Goal: Information Seeking & Learning: Check status

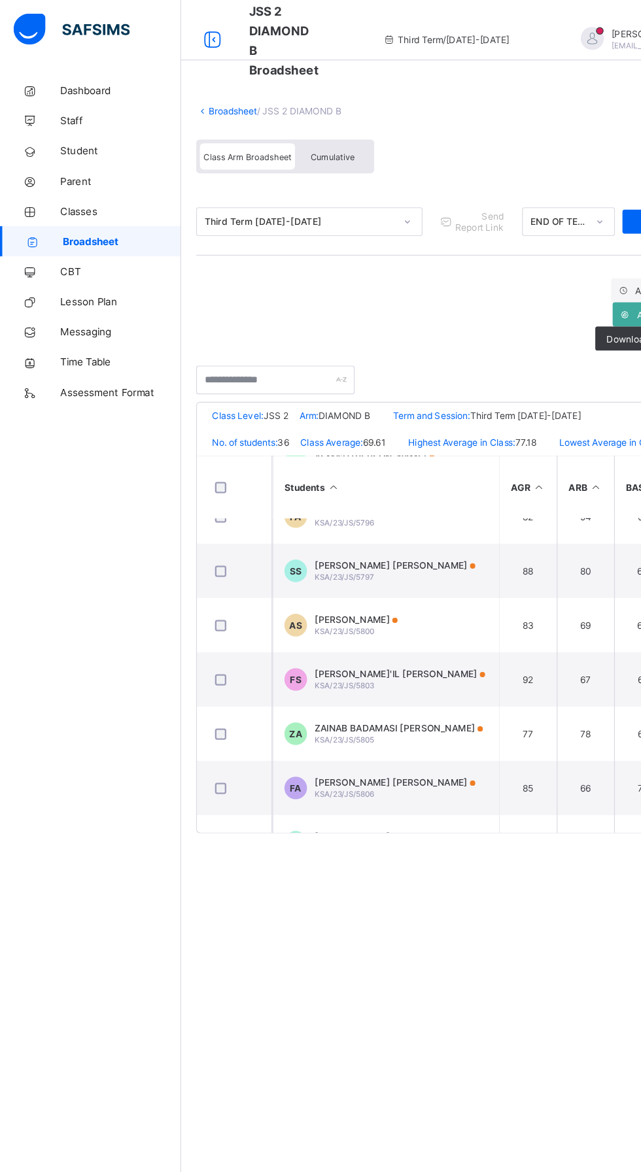
scroll to position [73, 0]
click at [322, 541] on span "AMINA MOHAMMED SANI" at bounding box center [309, 536] width 72 height 10
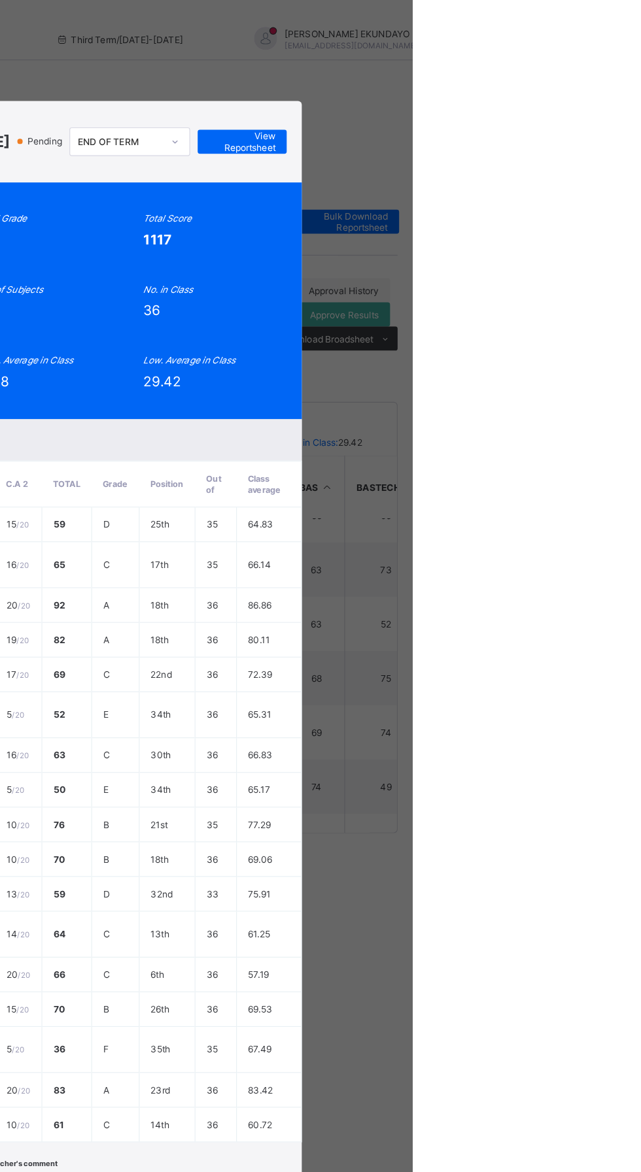
click at [522, 133] on span "View Reportsheet" at bounding box center [493, 123] width 58 height 20
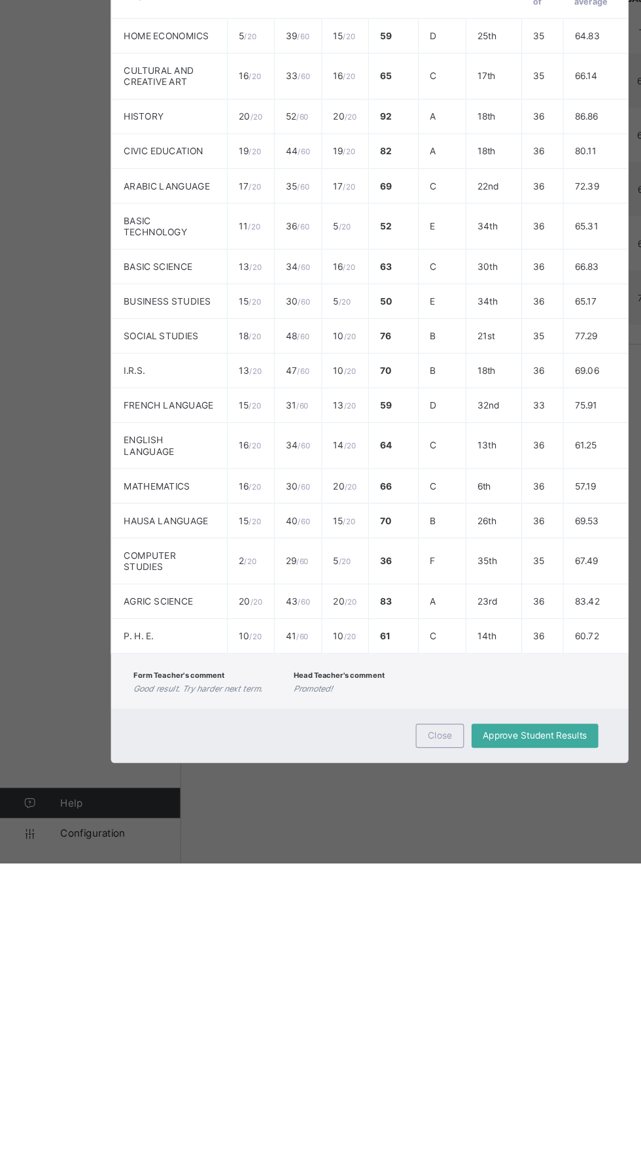
click at [392, 1066] on span "Close" at bounding box center [381, 1061] width 21 height 10
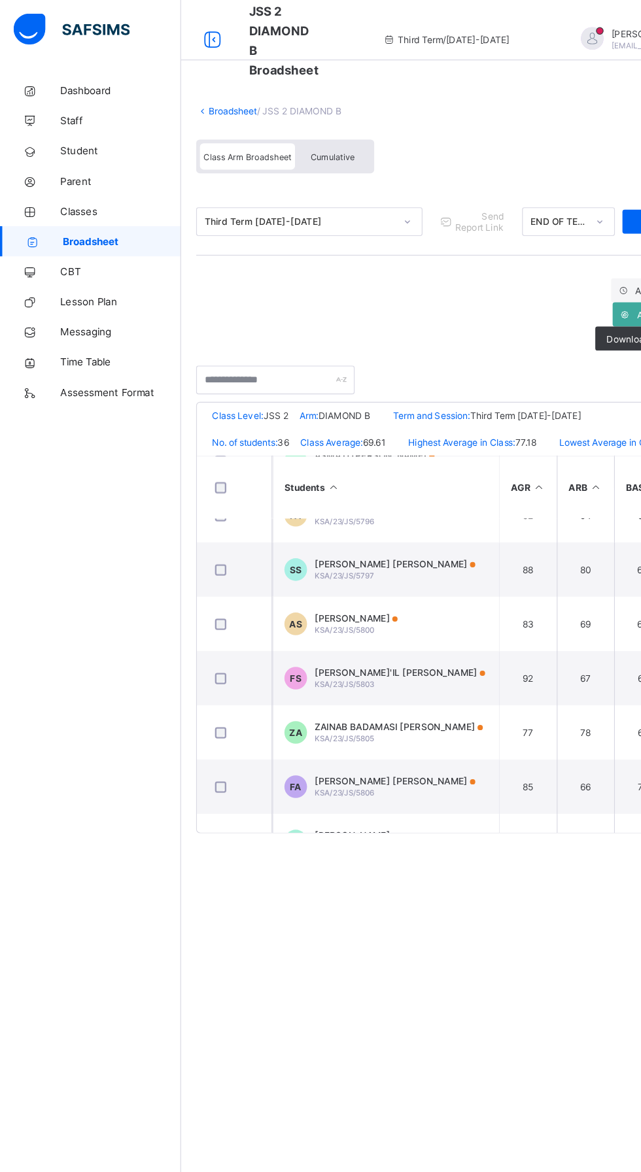
click at [112, 209] on span "Broadsheet" at bounding box center [105, 209] width 103 height 10
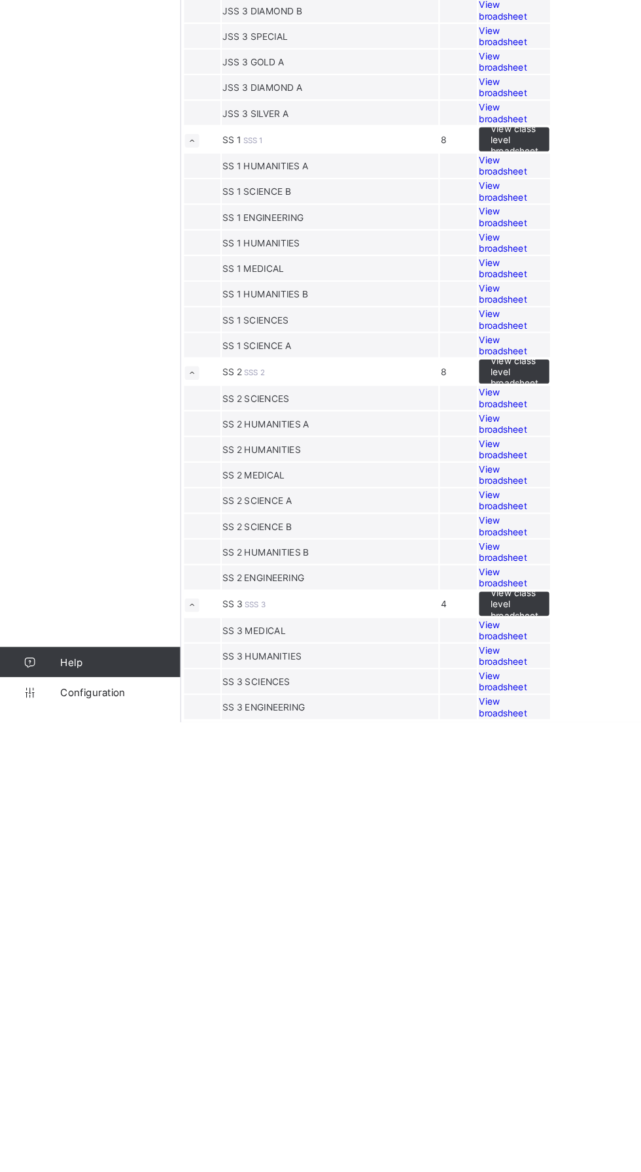
scroll to position [2567, 0]
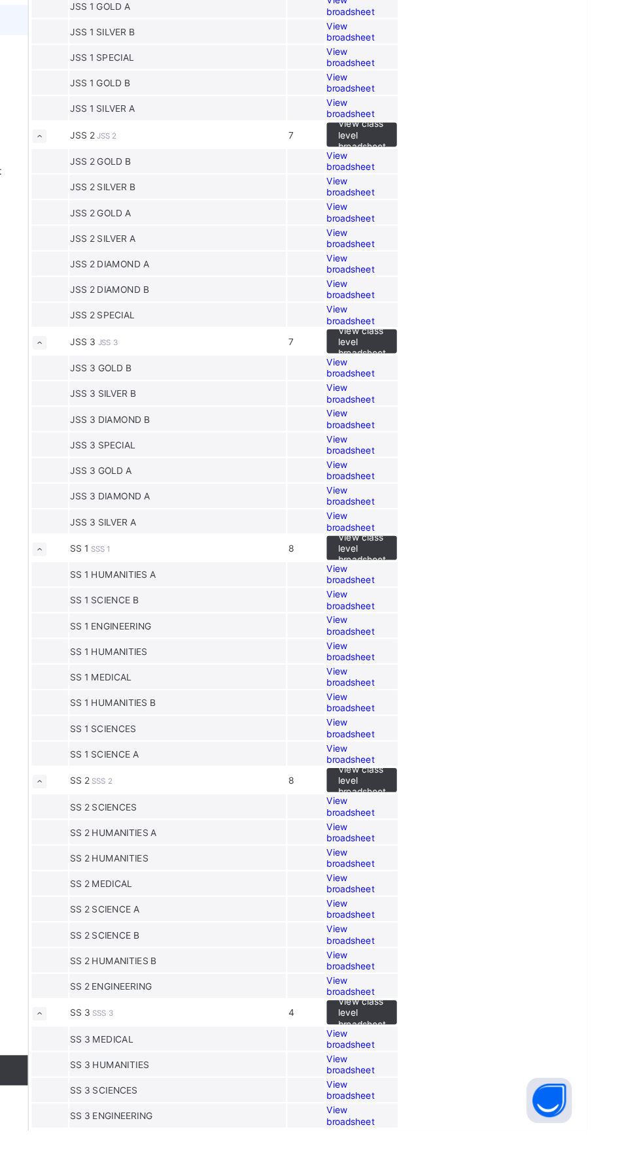
click at [456, 386] on span "View broadsheet" at bounding box center [435, 376] width 41 height 20
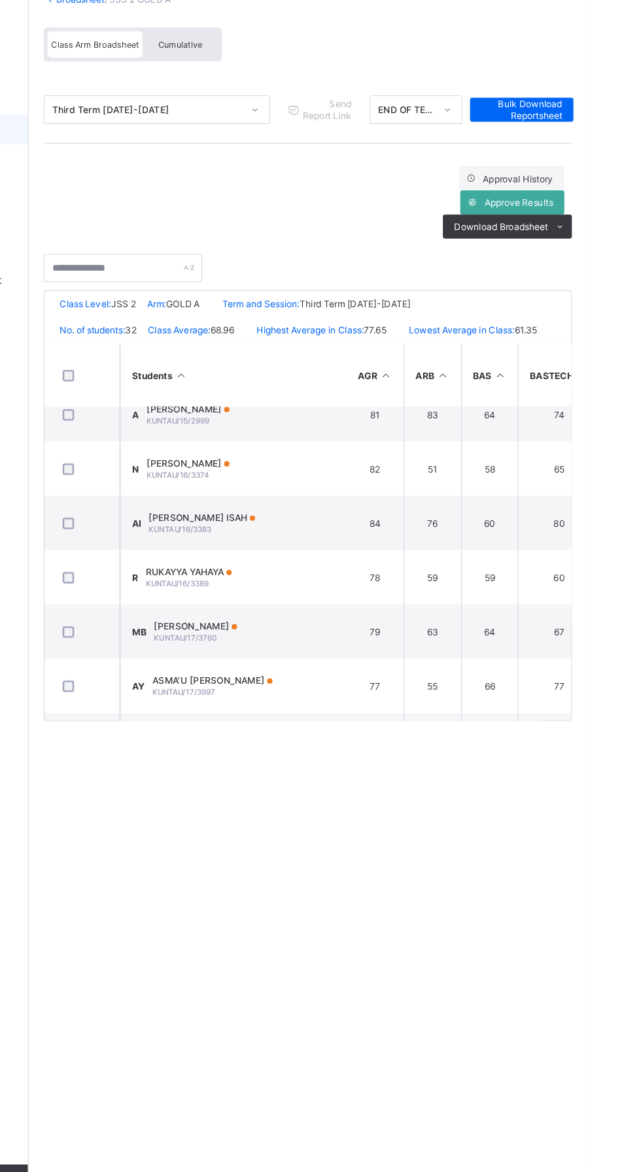
scroll to position [760, 1]
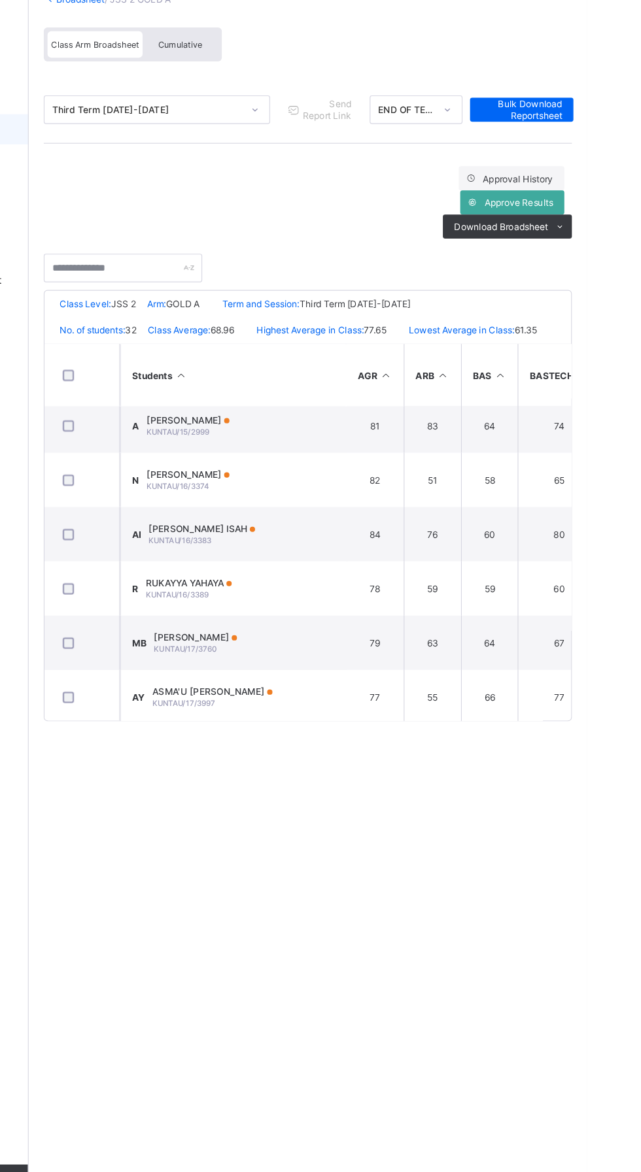
click at [326, 522] on div "NAIMA SULAIMAN KUNTAU/16/3374" at bounding box center [295, 513] width 72 height 20
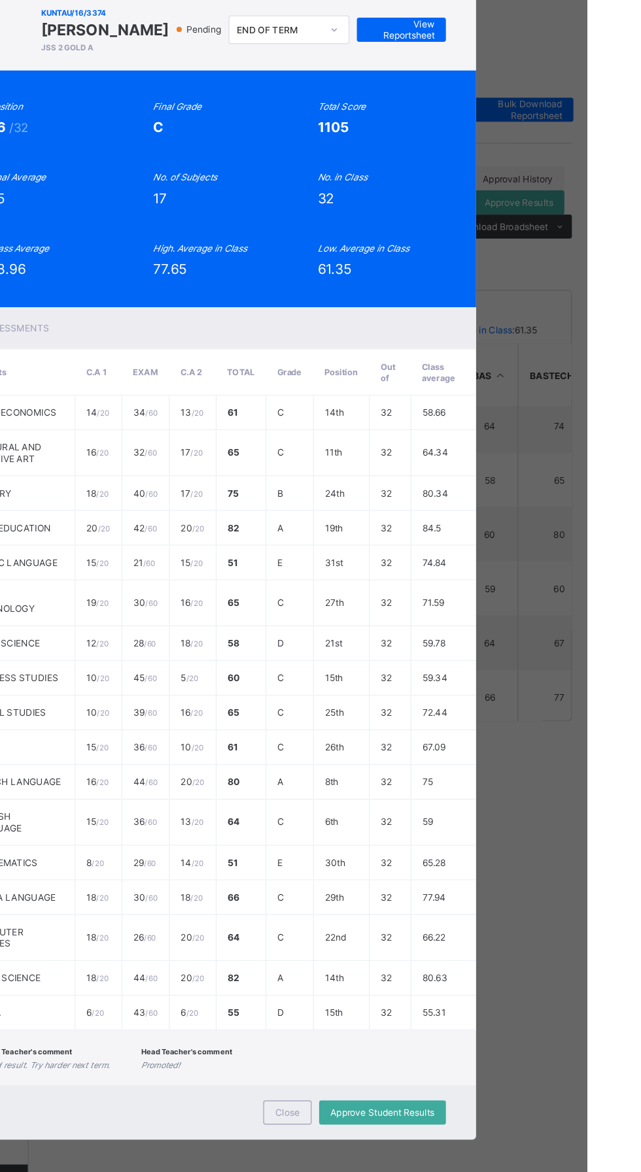
click at [509, 133] on span "View Reportsheet" at bounding box center [480, 123] width 58 height 20
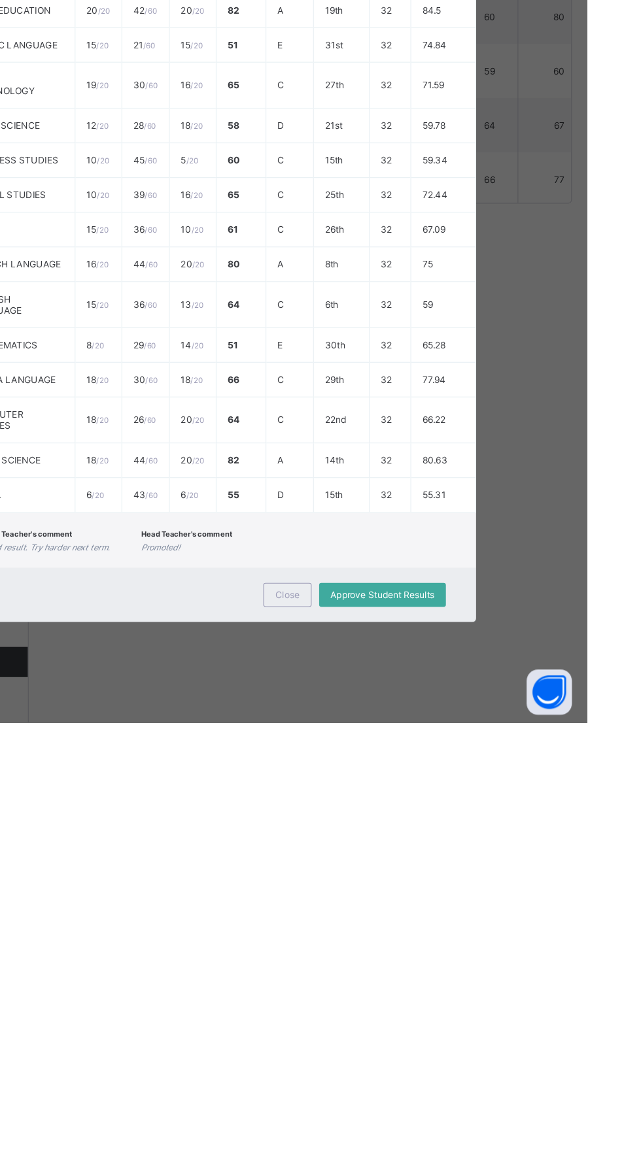
click at [402, 1072] on div "Close" at bounding box center [381, 1061] width 42 height 21
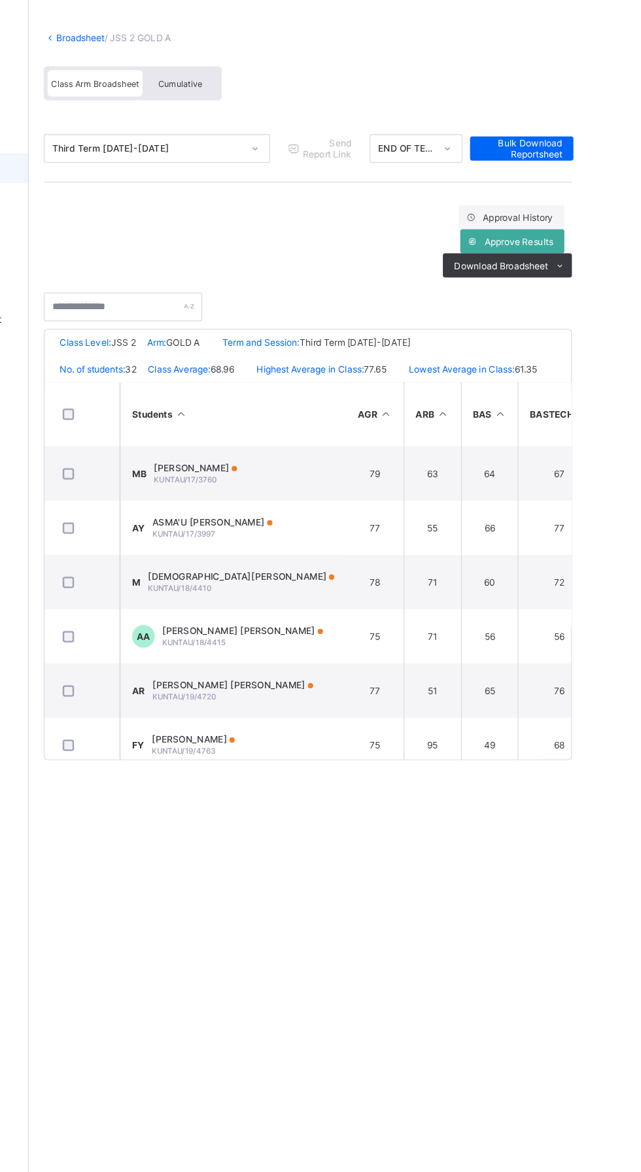
scroll to position [945, 1]
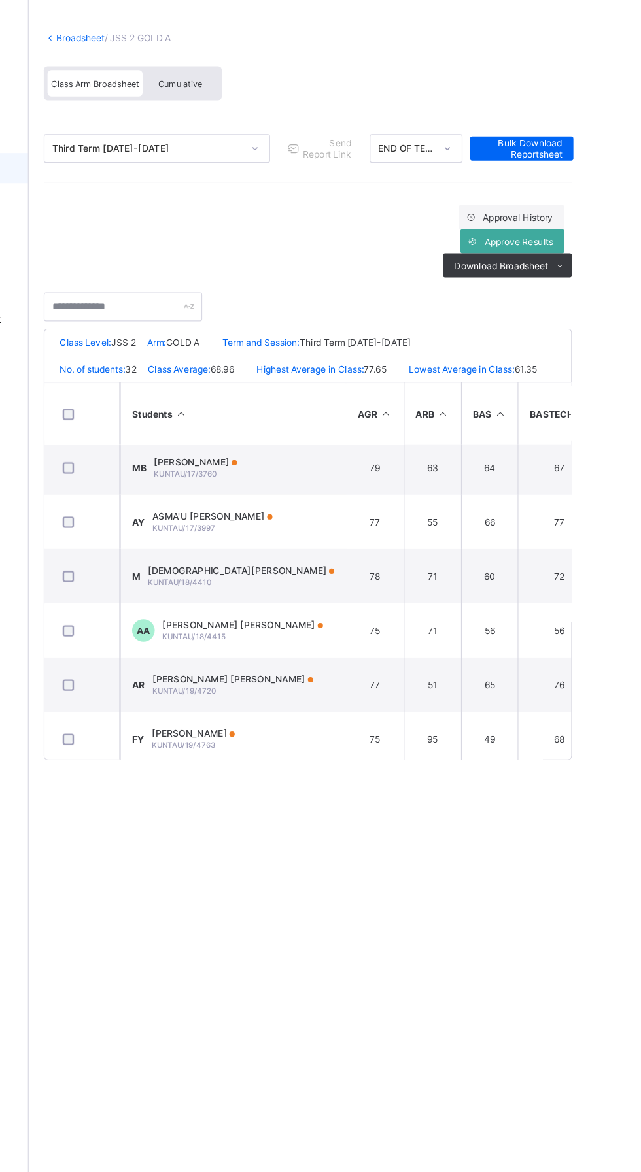
click at [360, 610] on span "[PERSON_NAME] [PERSON_NAME]" at bounding box center [342, 605] width 139 height 10
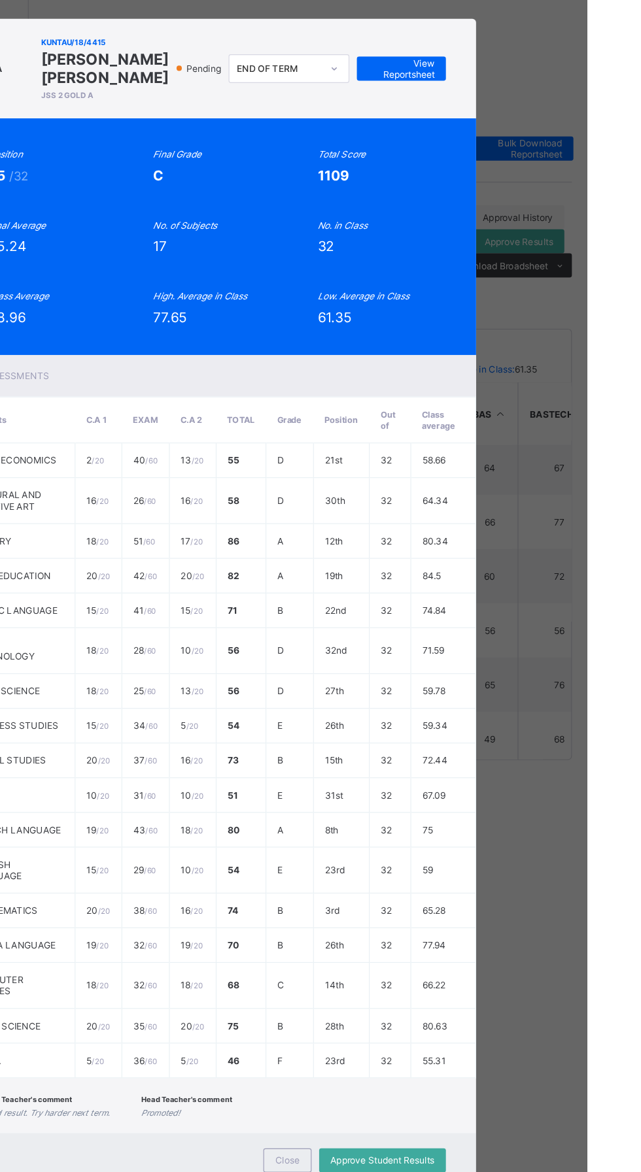
click at [509, 133] on span "View Reportsheet" at bounding box center [480, 123] width 58 height 20
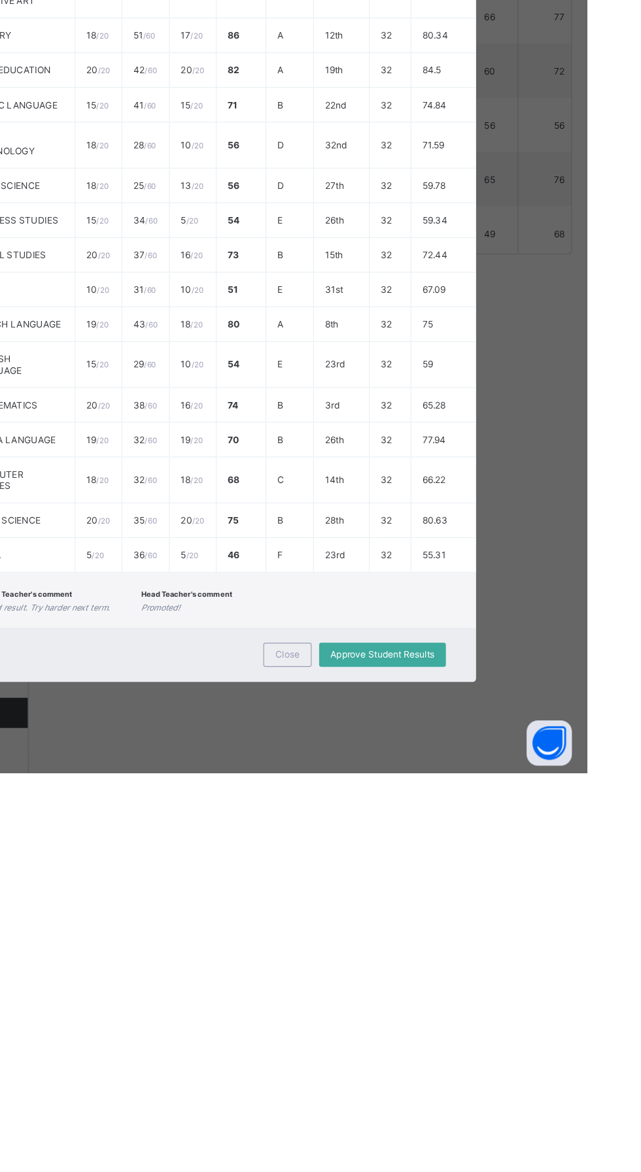
scroll to position [0, 0]
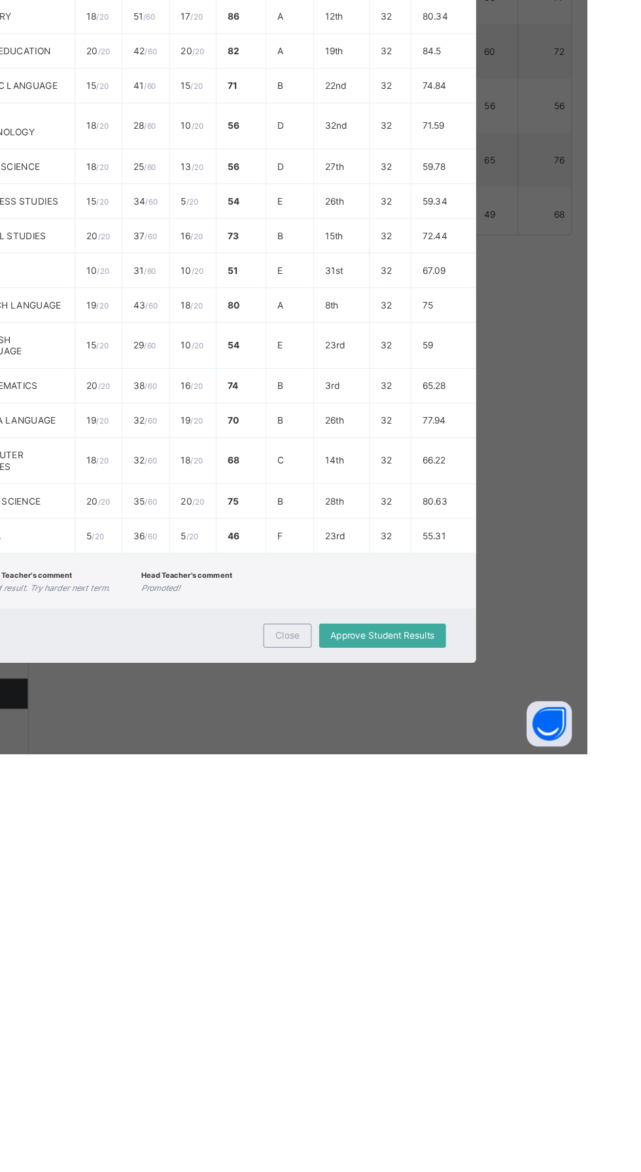
click at [392, 1074] on span "Close" at bounding box center [381, 1069] width 21 height 10
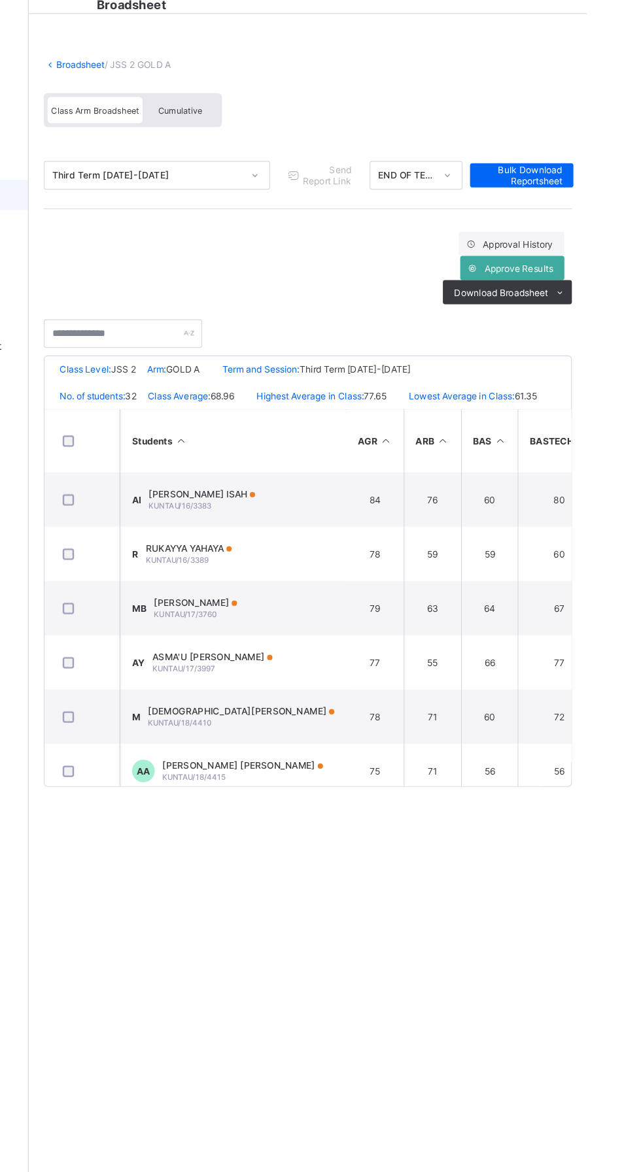
scroll to position [821, 1]
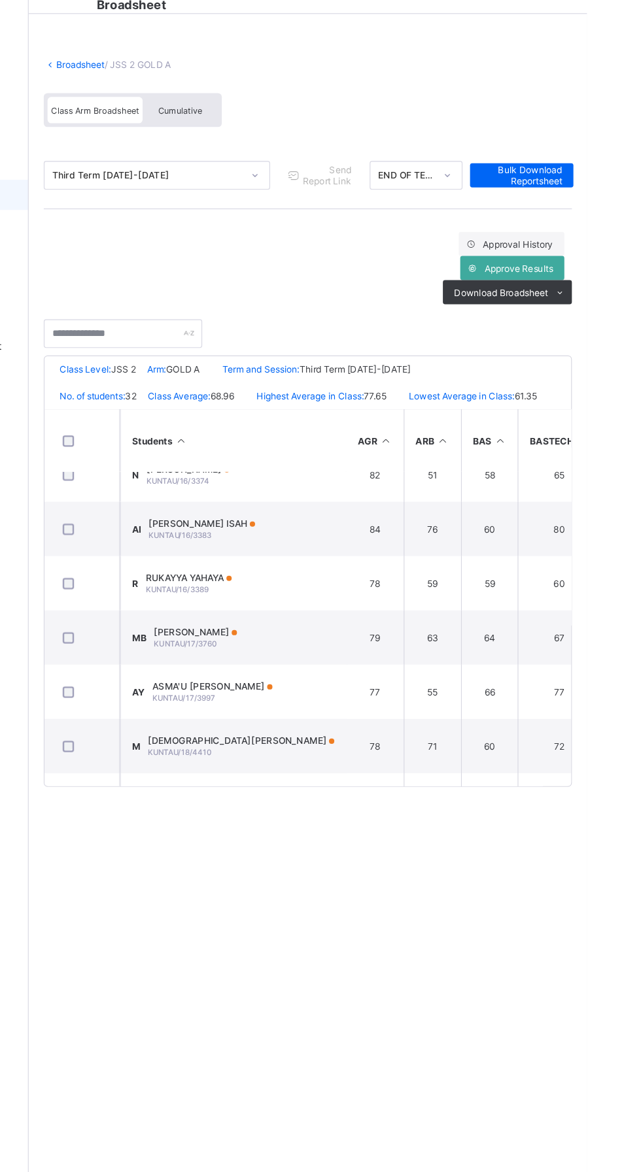
click at [333, 544] on span at bounding box center [330, 541] width 5 height 5
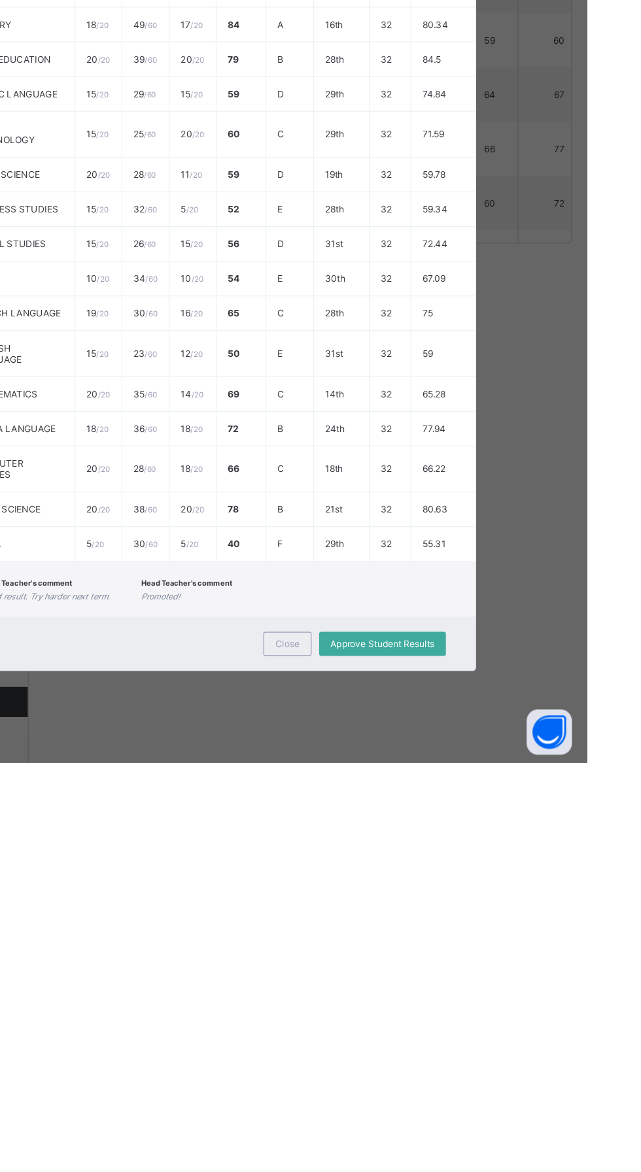
click at [392, 1074] on span "Close" at bounding box center [381, 1069] width 21 height 10
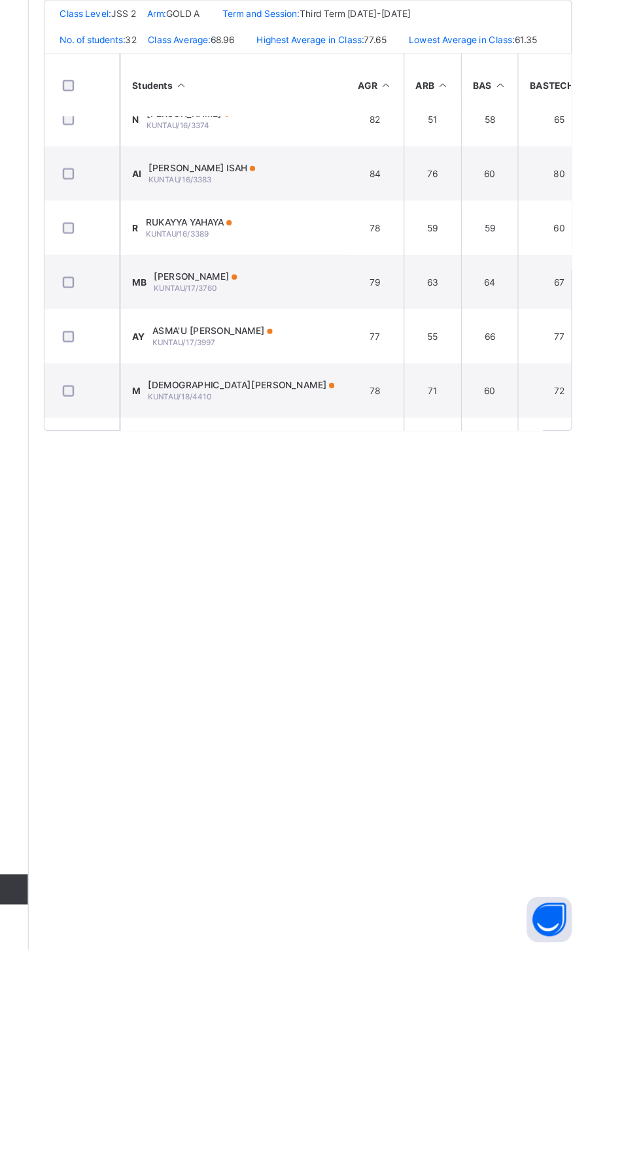
scroll to position [0, 0]
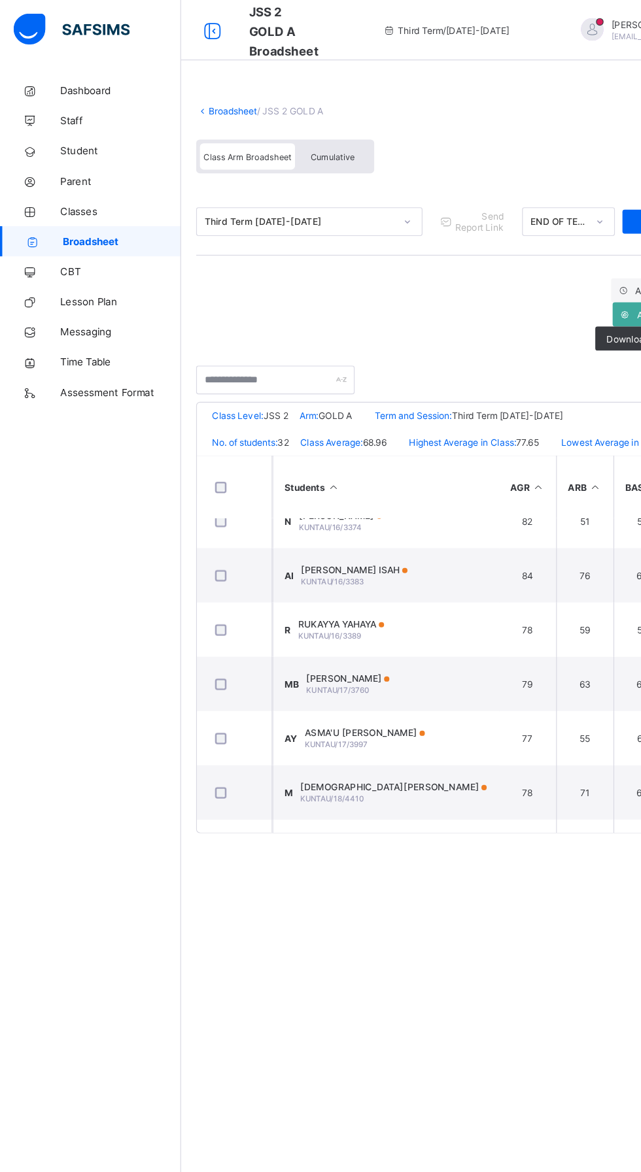
click at [86, 211] on span "Broadsheet" at bounding box center [105, 209] width 103 height 10
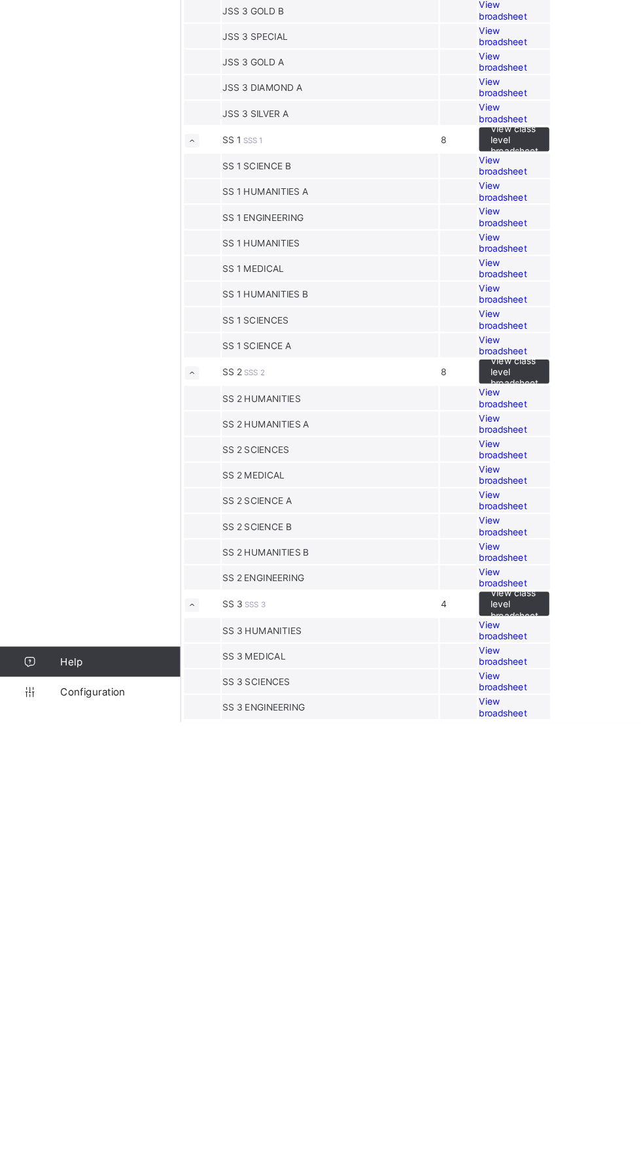
scroll to position [1912, 0]
click at [238, 342] on td "JSS 2 GOLD A" at bounding box center [286, 331] width 188 height 21
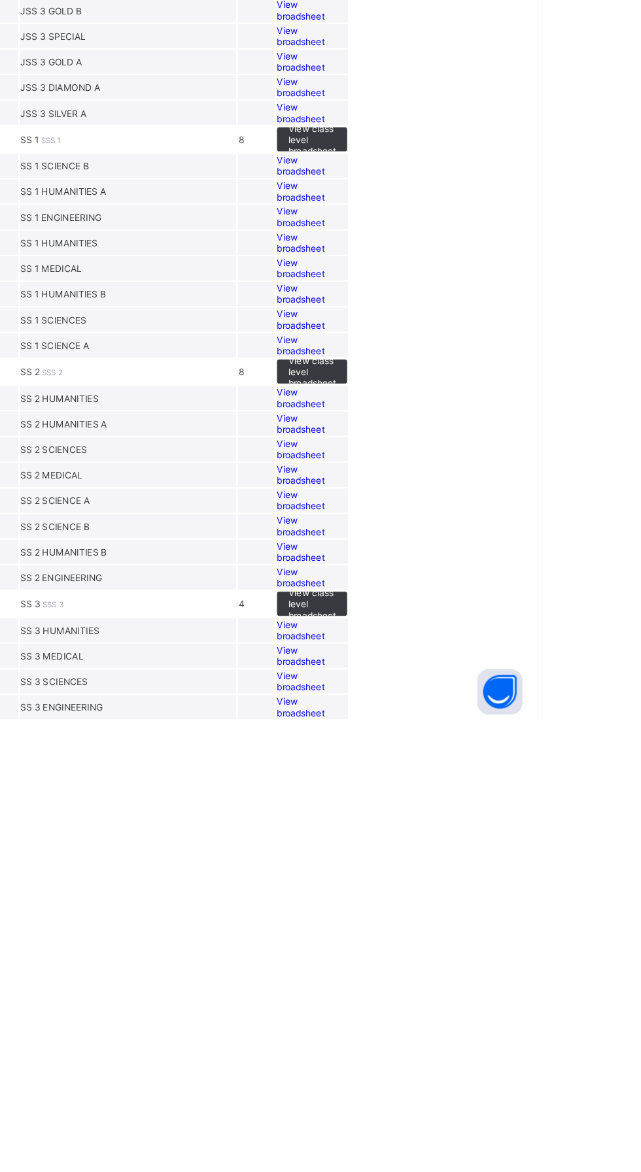
click at [456, 363] on span "View broadsheet" at bounding box center [435, 354] width 41 height 20
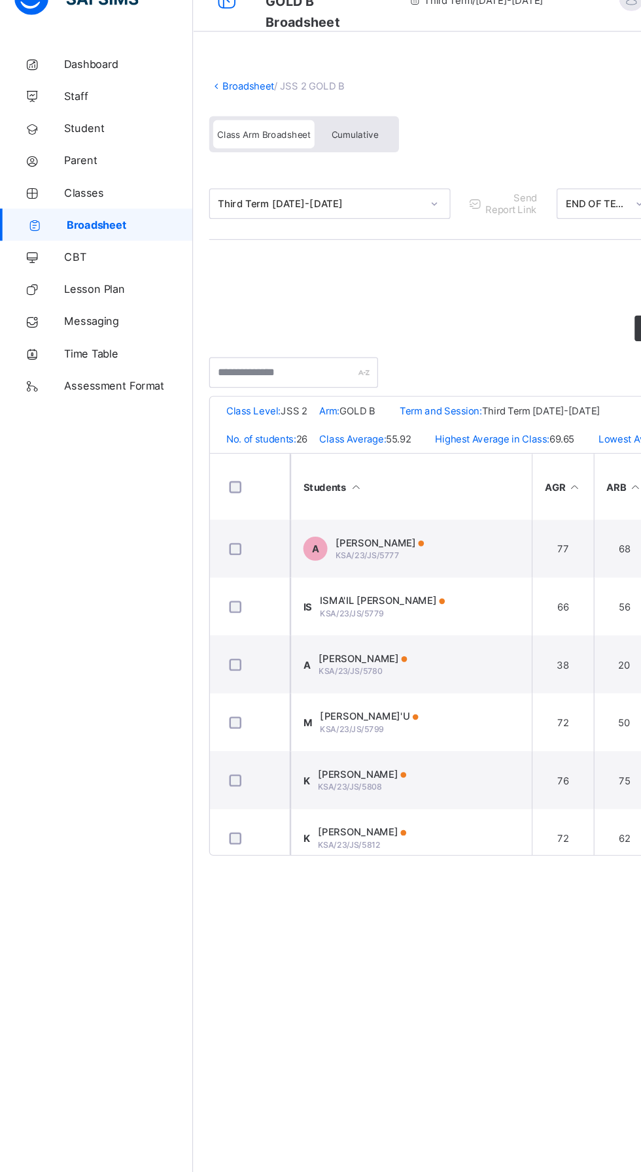
click at [97, 209] on span "Broadsheet" at bounding box center [105, 209] width 103 height 10
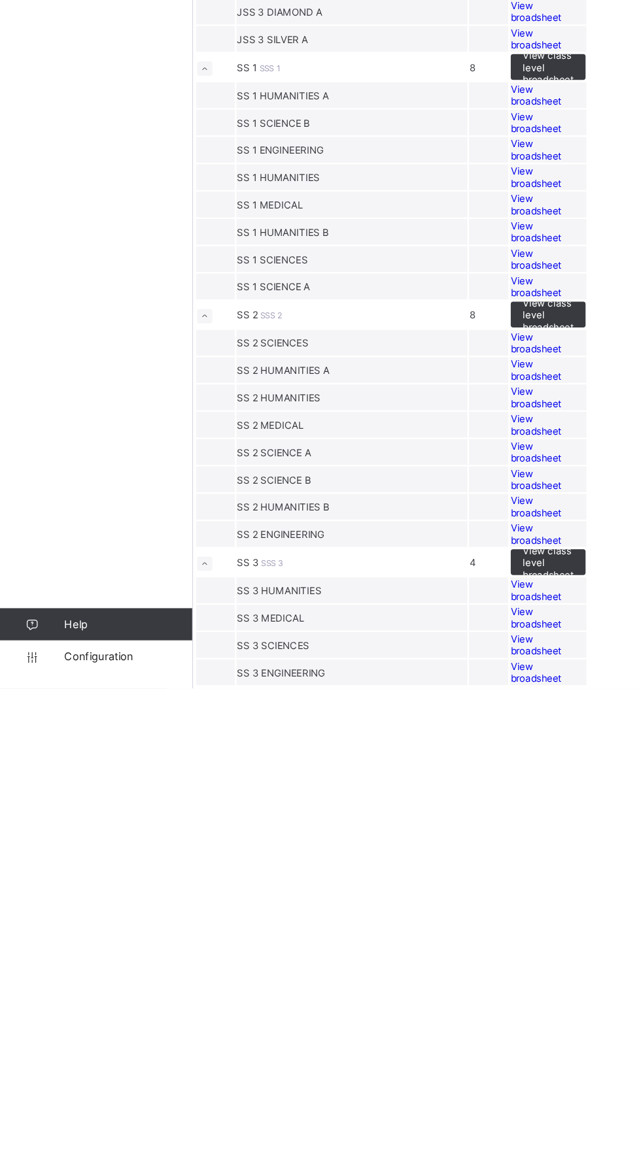
scroll to position [1755, 0]
click at [261, 426] on span "JSS 2 DIAMOND B" at bounding box center [227, 421] width 69 height 10
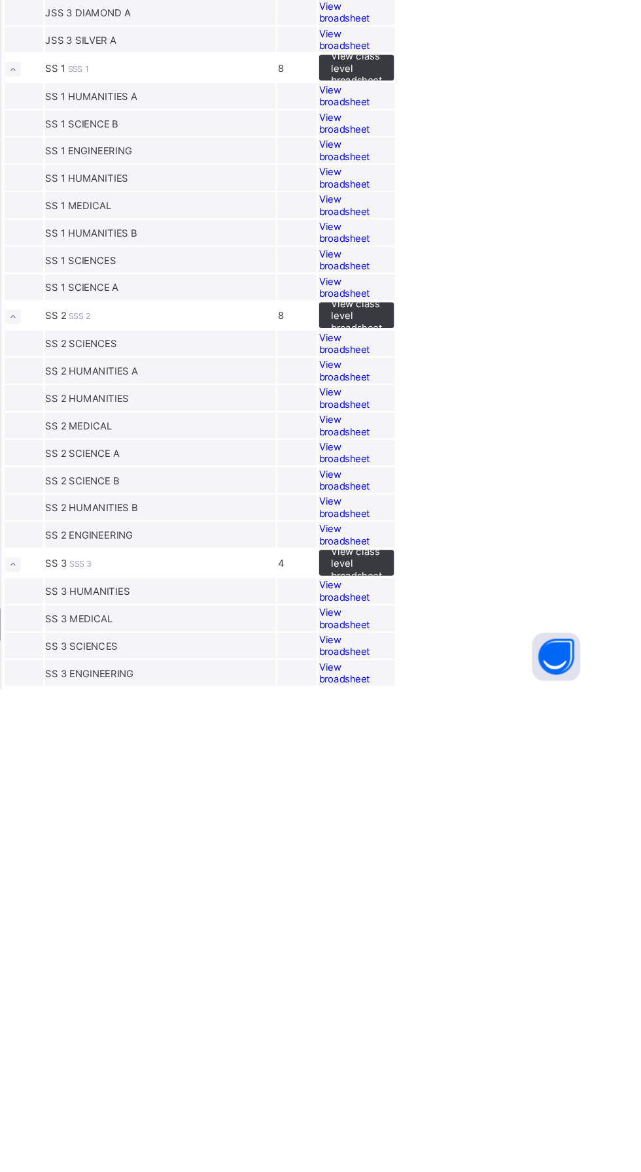
click at [456, 430] on span "View broadsheet" at bounding box center [435, 421] width 41 height 20
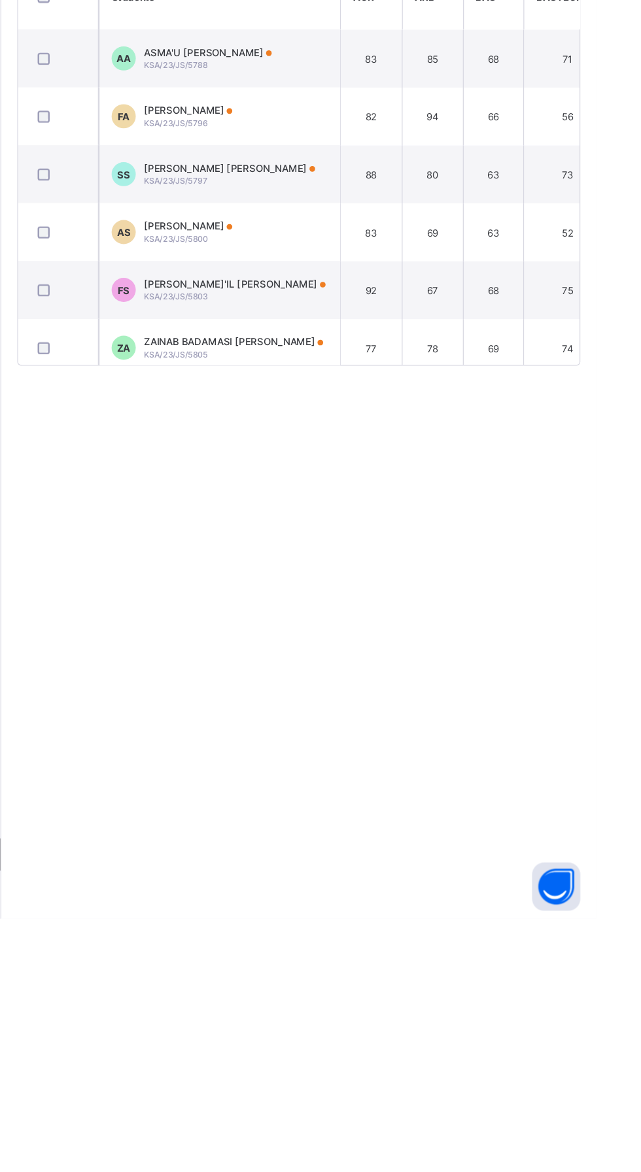
click at [335, 708] on span "ZAINAB BADAMASI ADAM" at bounding box center [346, 703] width 146 height 10
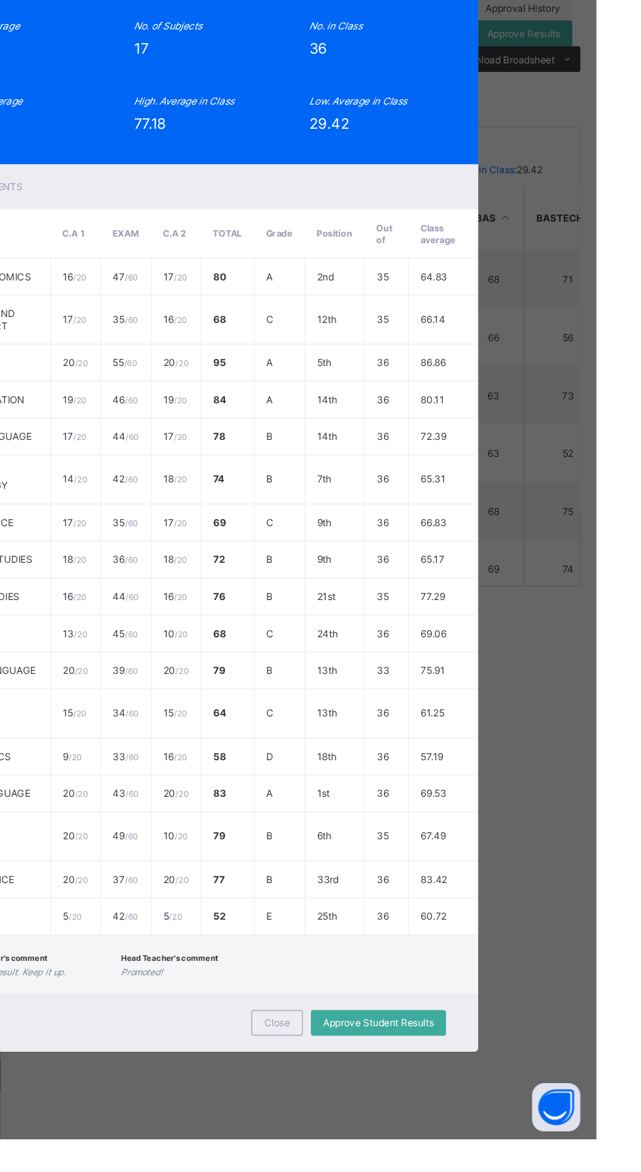
click at [518, 133] on div "View Reportsheet" at bounding box center [479, 122] width 77 height 21
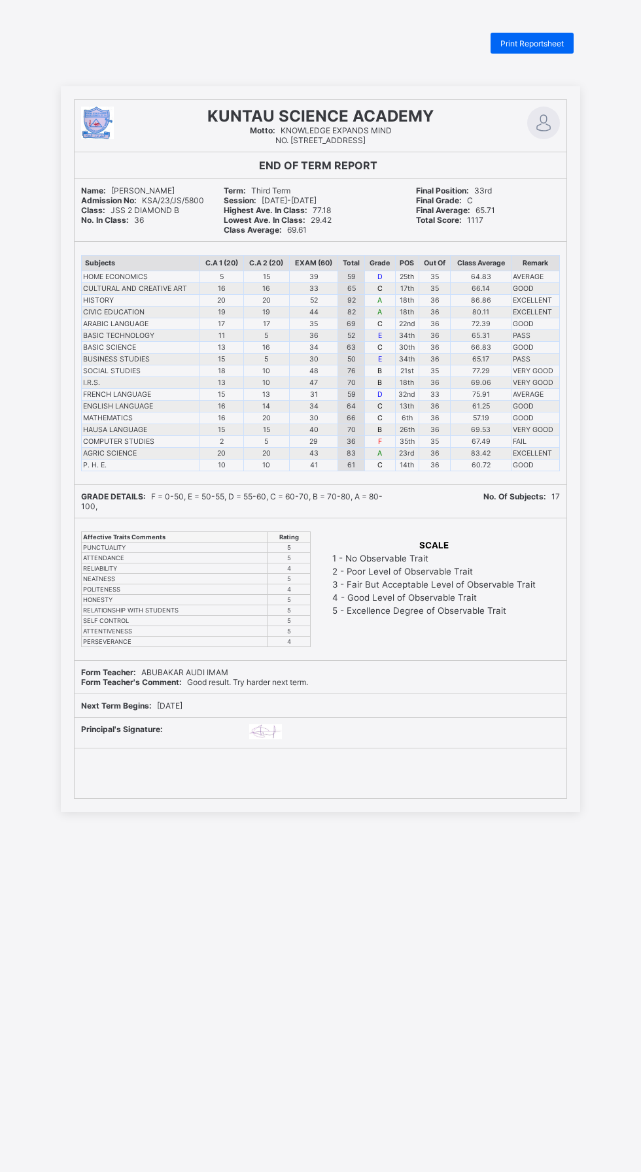
scroll to position [32, 0]
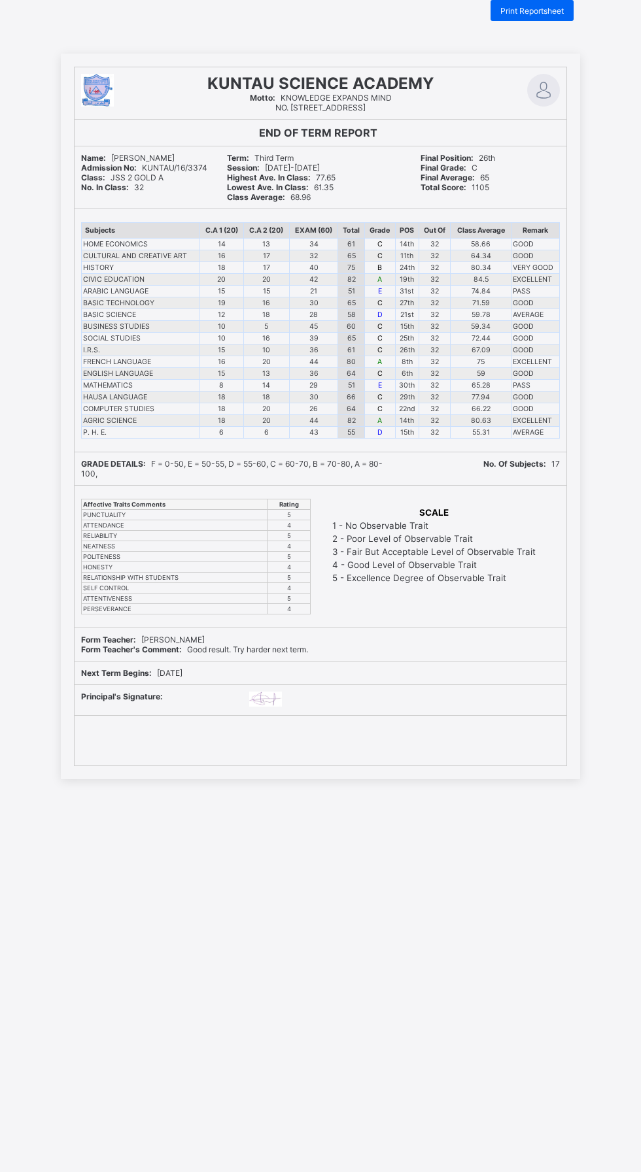
scroll to position [82, 0]
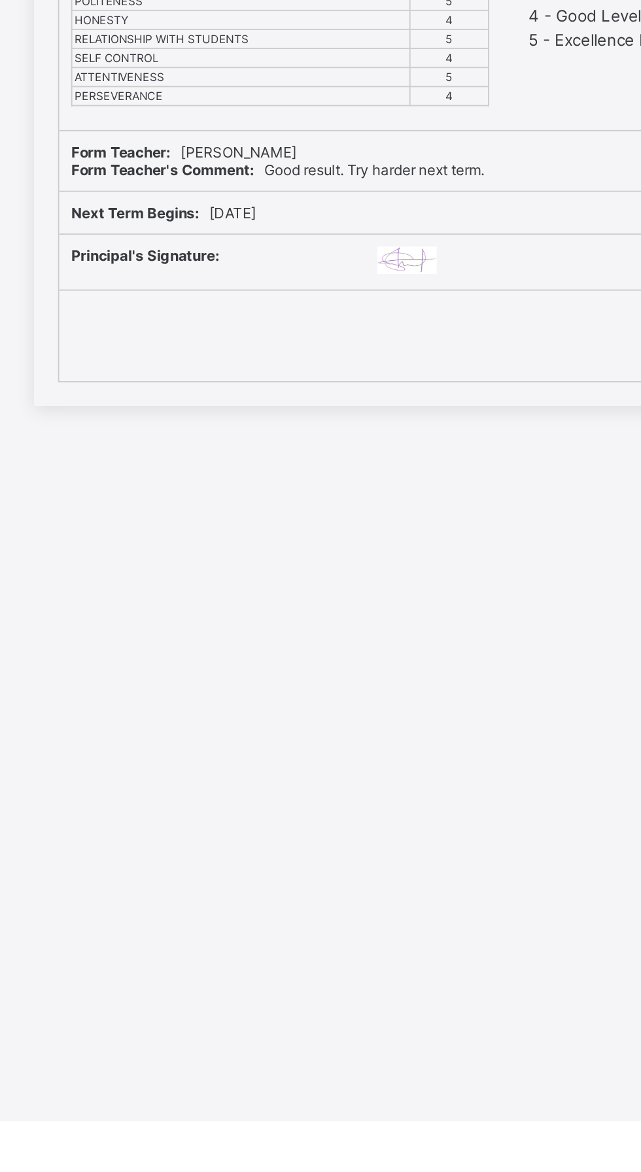
scroll to position [33, 0]
